Goal: Information Seeking & Learning: Learn about a topic

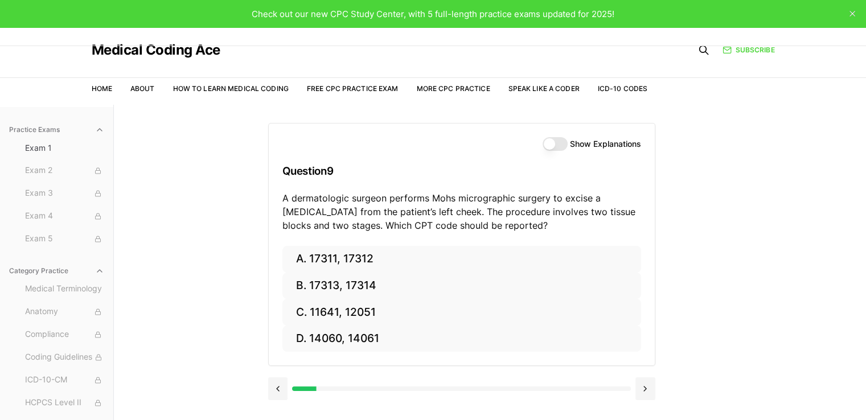
click at [752, 44] on div "Subscribe" at bounding box center [720, 50] width 109 height 17
click at [729, 51] on icon at bounding box center [727, 50] width 9 height 9
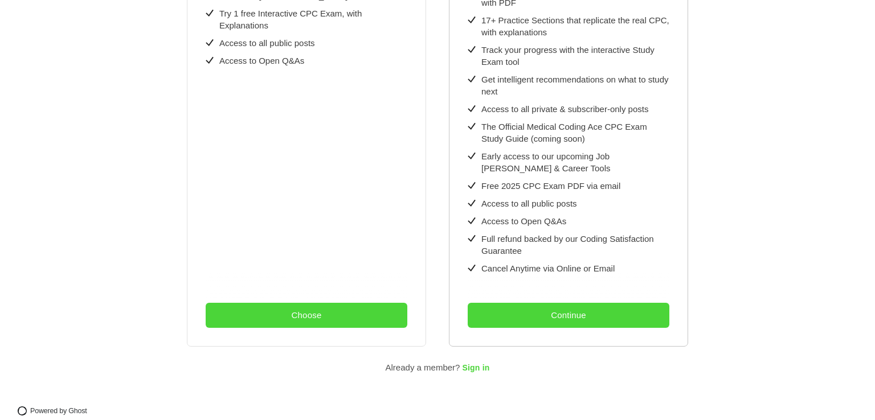
scroll to position [108, 0]
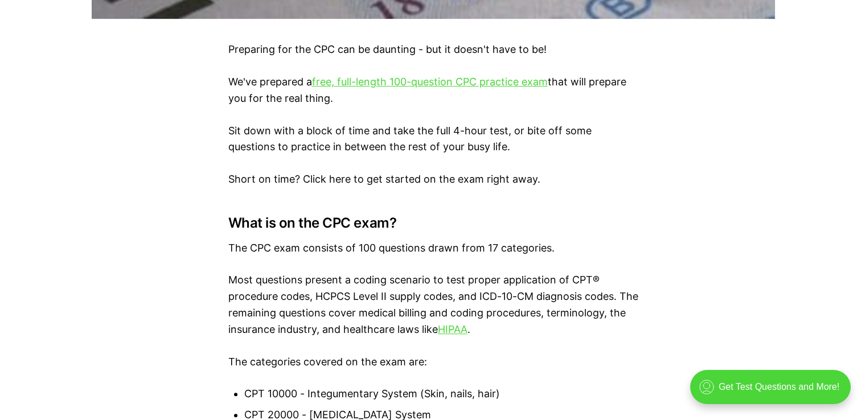
scroll to position [711, 0]
click at [462, 78] on link "free, full-length 100-question CPC practice exam" at bounding box center [430, 81] width 236 height 12
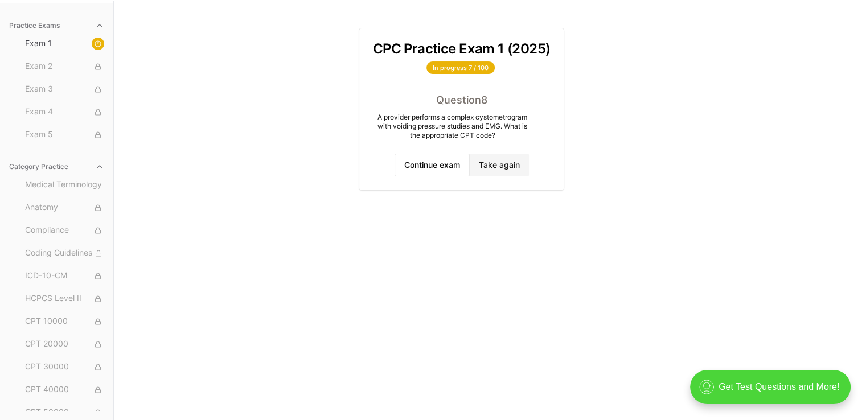
scroll to position [105, 0]
